Goal: Task Accomplishment & Management: Use online tool/utility

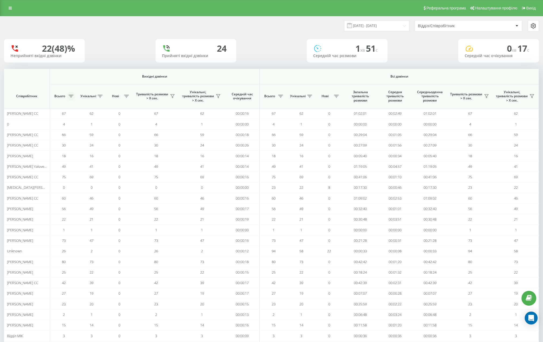
click at [70, 96] on icon at bounding box center [71, 96] width 5 height 3
click at [96, 123] on label "Від більшого до меншого" at bounding box center [90, 122] width 60 height 5
radio input "true"
click at [101, 139] on button "Застосувати" at bounding box center [109, 137] width 34 height 11
click at [75, 97] on div "Всього" at bounding box center [63, 96] width 22 height 9
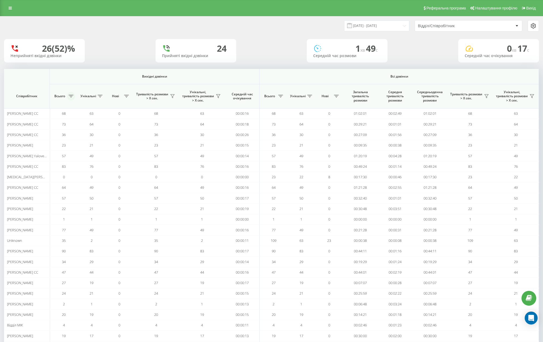
click at [72, 97] on icon at bounding box center [71, 96] width 5 height 3
click at [80, 122] on label "Від більшого до меншого" at bounding box center [90, 122] width 60 height 5
radio input "true"
click at [108, 137] on button "Застосувати" at bounding box center [109, 137] width 34 height 11
click at [449, 25] on div "Відділ/Співробітник" at bounding box center [450, 26] width 64 height 5
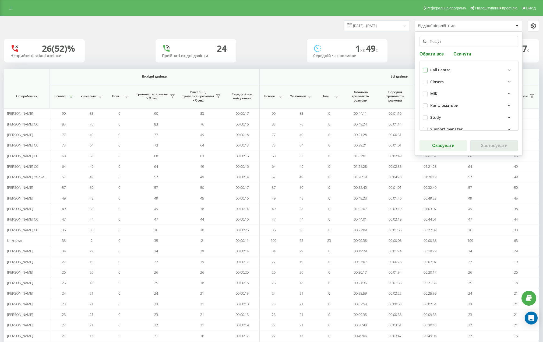
click at [426, 68] on label at bounding box center [425, 68] width 5 height 0
checkbox input "true"
click at [478, 143] on button "Застосувати" at bounding box center [494, 145] width 48 height 11
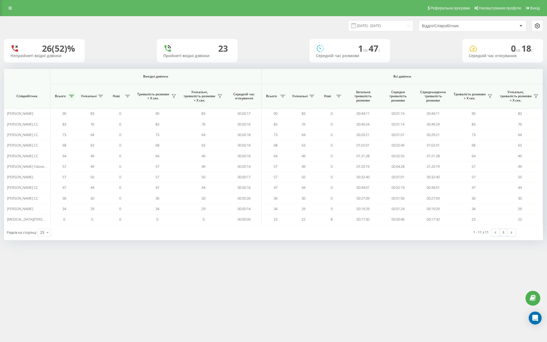
click at [75, 97] on button at bounding box center [72, 96] width 8 height 9
click at [98, 135] on button "Застосувати" at bounding box center [109, 137] width 34 height 11
